Goal: Task Accomplishment & Management: Use online tool/utility

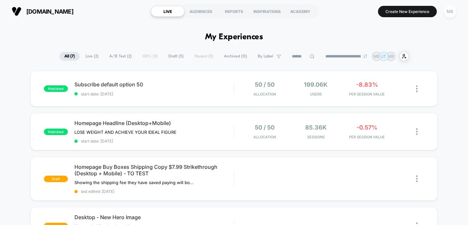
click at [448, 12] on div "MB" at bounding box center [450, 11] width 13 height 13
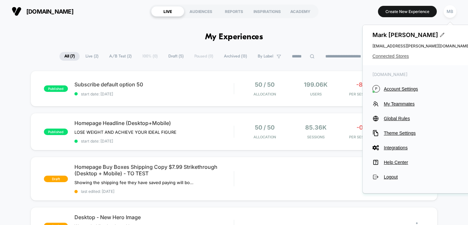
click at [400, 57] on span "Connected Stores" at bounding box center [422, 56] width 98 height 5
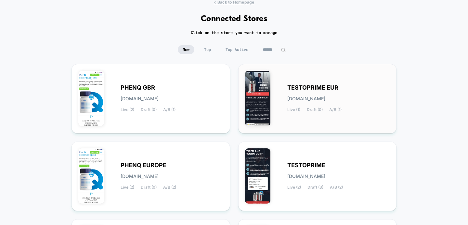
scroll to position [40, 0]
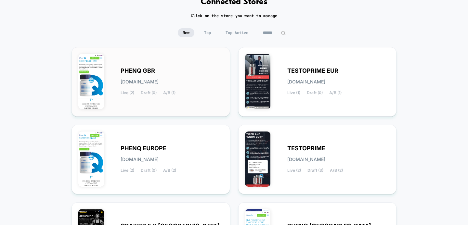
click at [158, 83] on span "[DOMAIN_NAME]" at bounding box center [140, 82] width 38 height 5
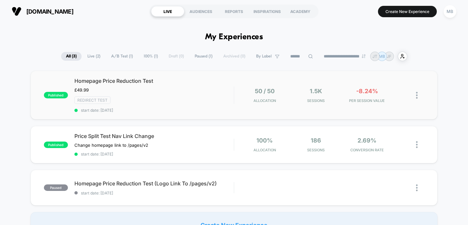
click at [137, 81] on span "Homepage Price Reduction Test" at bounding box center [154, 81] width 160 height 7
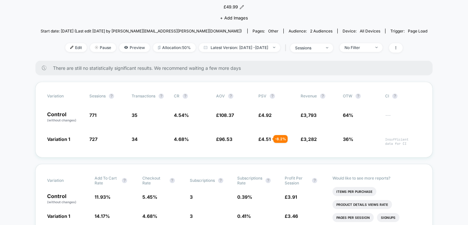
scroll to position [44, 0]
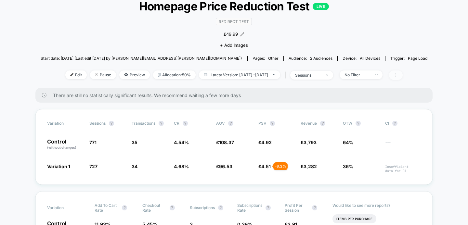
click at [396, 76] on icon at bounding box center [396, 74] width 1 height 3
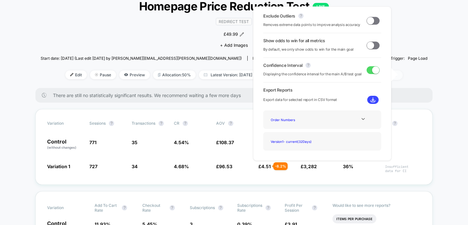
click at [396, 76] on icon at bounding box center [396, 74] width 1 height 3
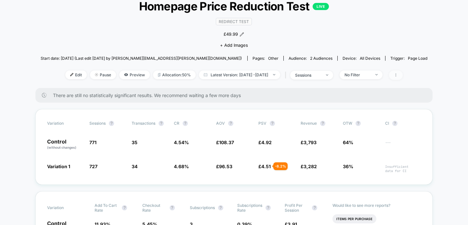
click at [396, 76] on icon at bounding box center [396, 74] width 1 height 3
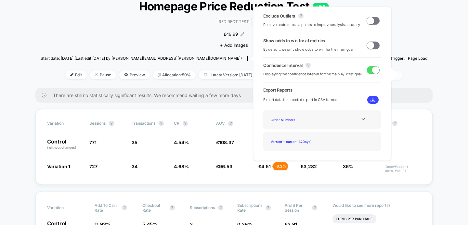
click at [396, 76] on icon at bounding box center [396, 74] width 1 height 3
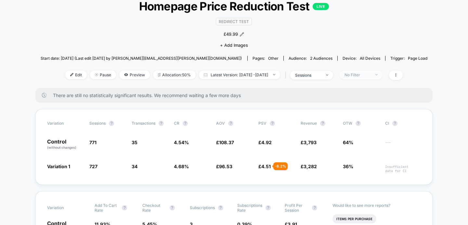
click at [383, 75] on span "No Filter" at bounding box center [361, 75] width 43 height 9
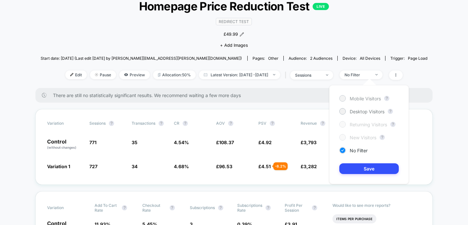
click at [344, 97] on div at bounding box center [342, 98] width 5 height 5
click at [358, 166] on button "Save" at bounding box center [368, 169] width 59 height 11
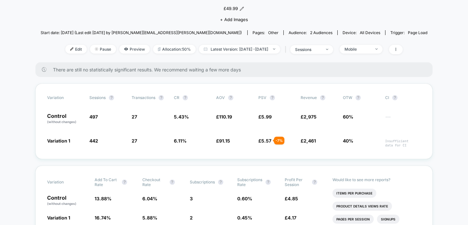
scroll to position [62, 0]
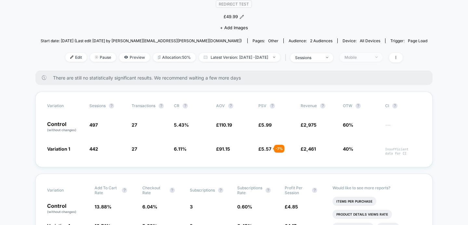
click at [382, 58] on span "Mobile" at bounding box center [361, 57] width 43 height 9
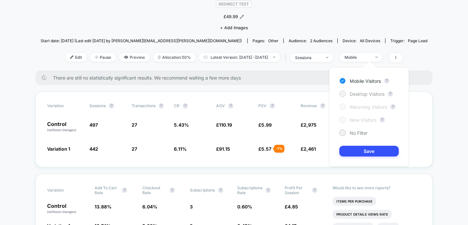
click at [342, 93] on div at bounding box center [342, 93] width 5 height 5
click at [364, 152] on button "Save" at bounding box center [368, 151] width 59 height 11
